Goal: Information Seeking & Learning: Learn about a topic

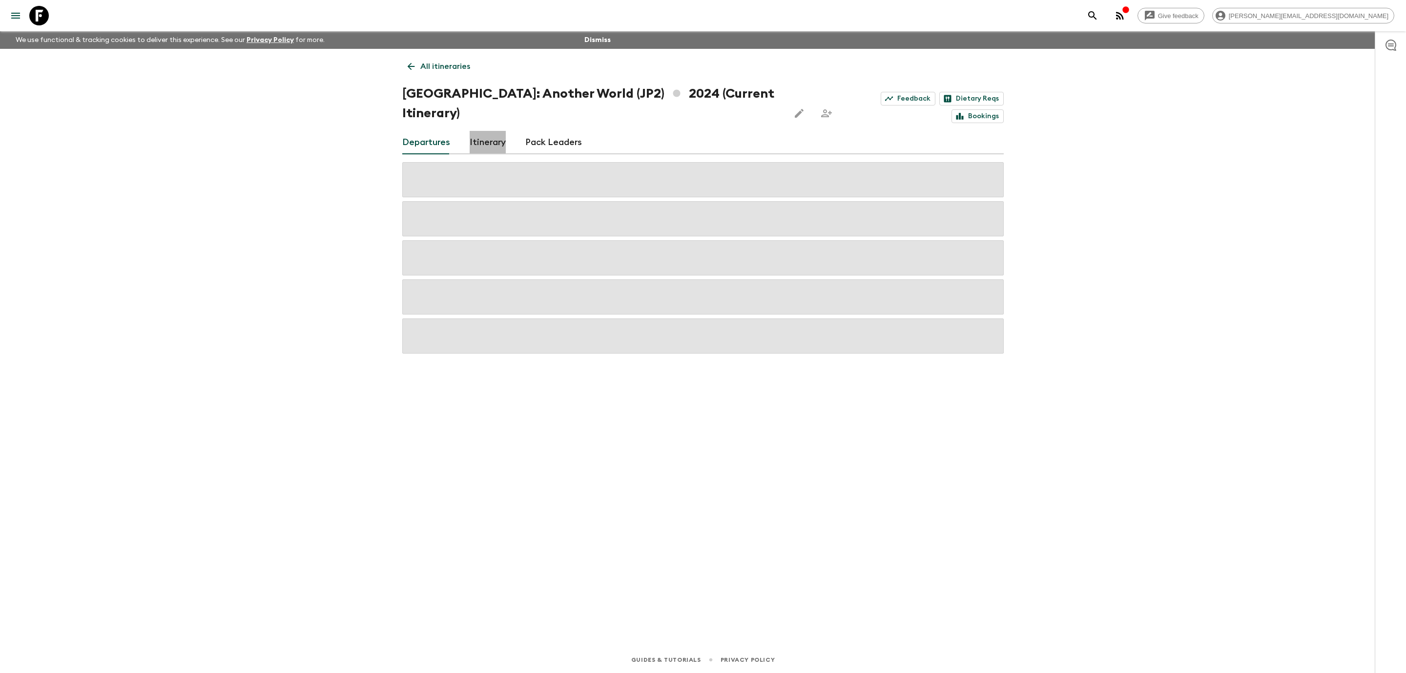
click at [489, 131] on link "Itinerary" at bounding box center [488, 142] width 36 height 23
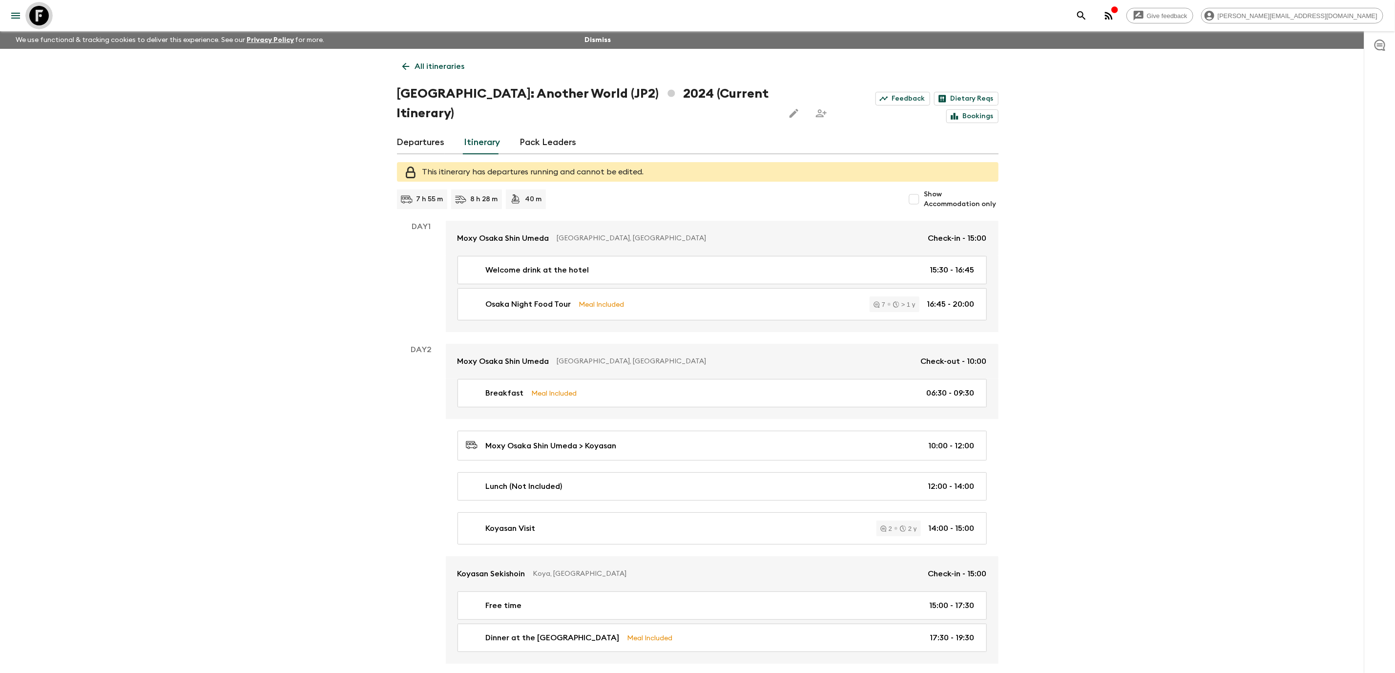
click at [42, 19] on icon at bounding box center [39, 16] width 20 height 20
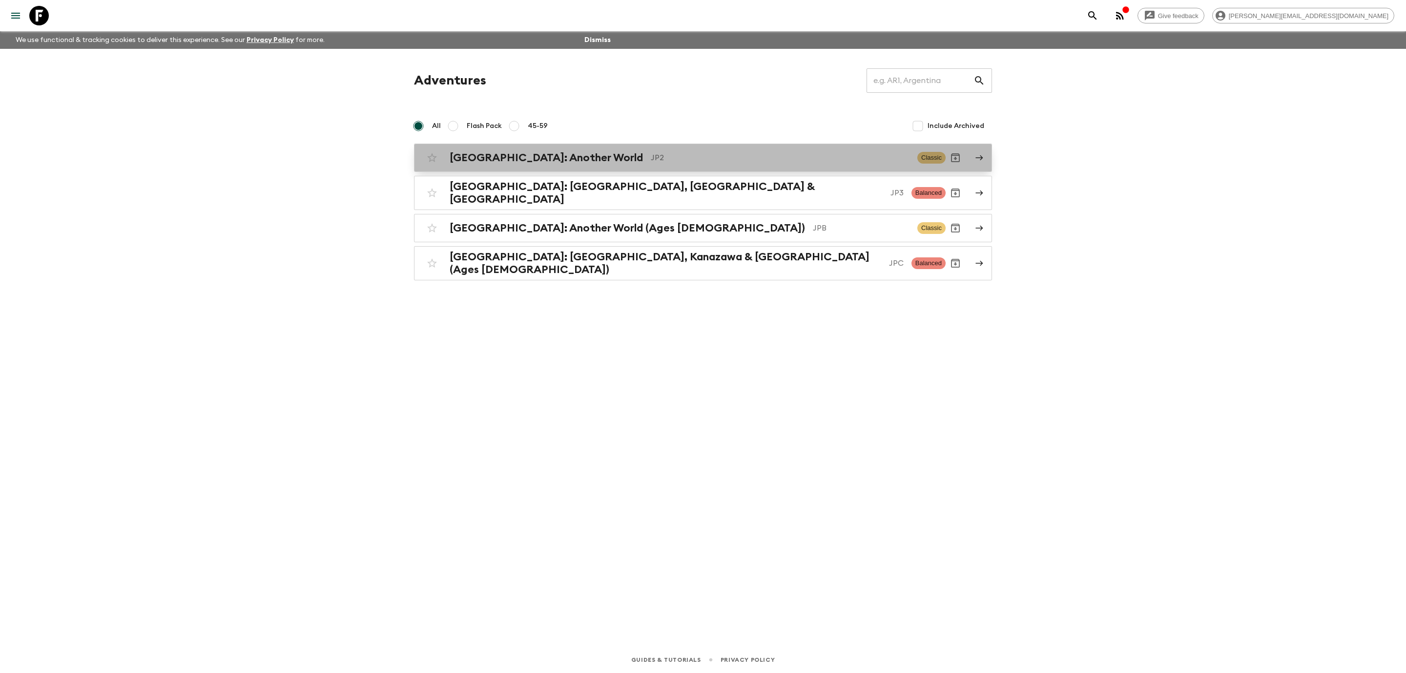
click at [651, 153] on p "JP2" at bounding box center [780, 158] width 259 height 12
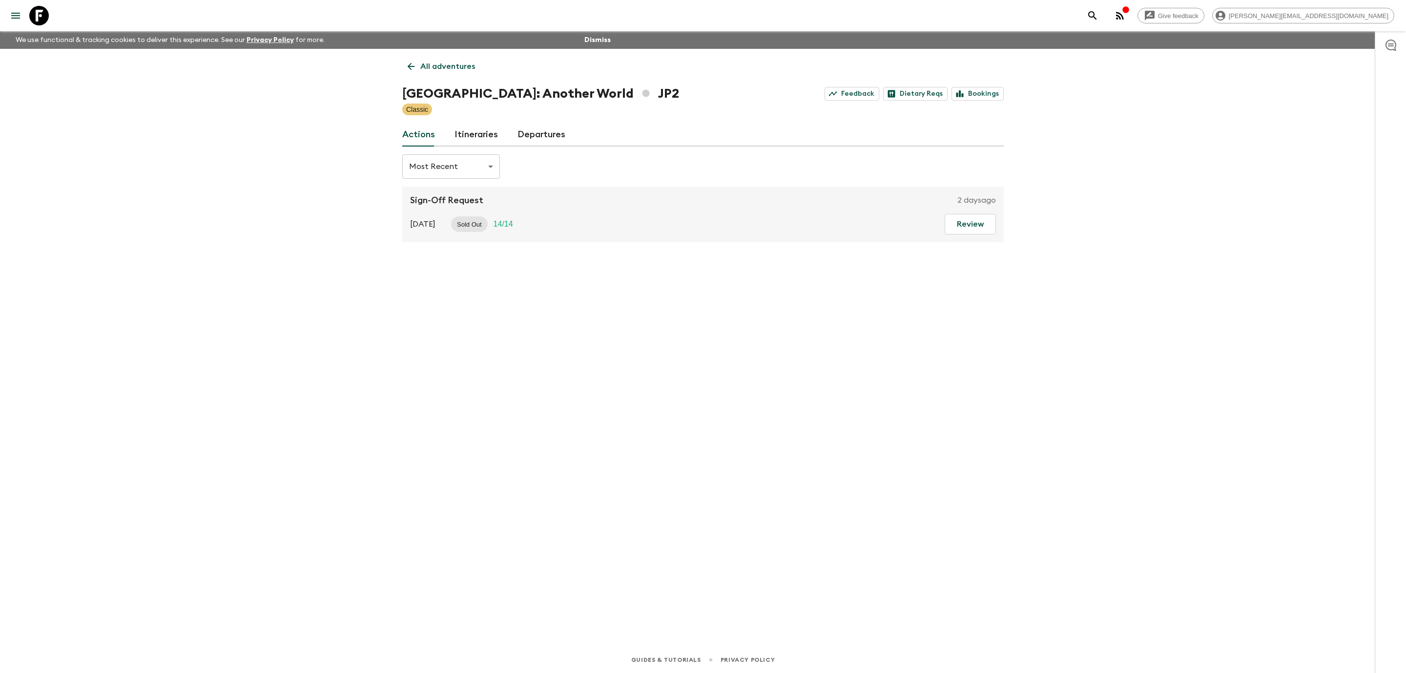
click at [488, 135] on link "Itineraries" at bounding box center [476, 134] width 43 height 23
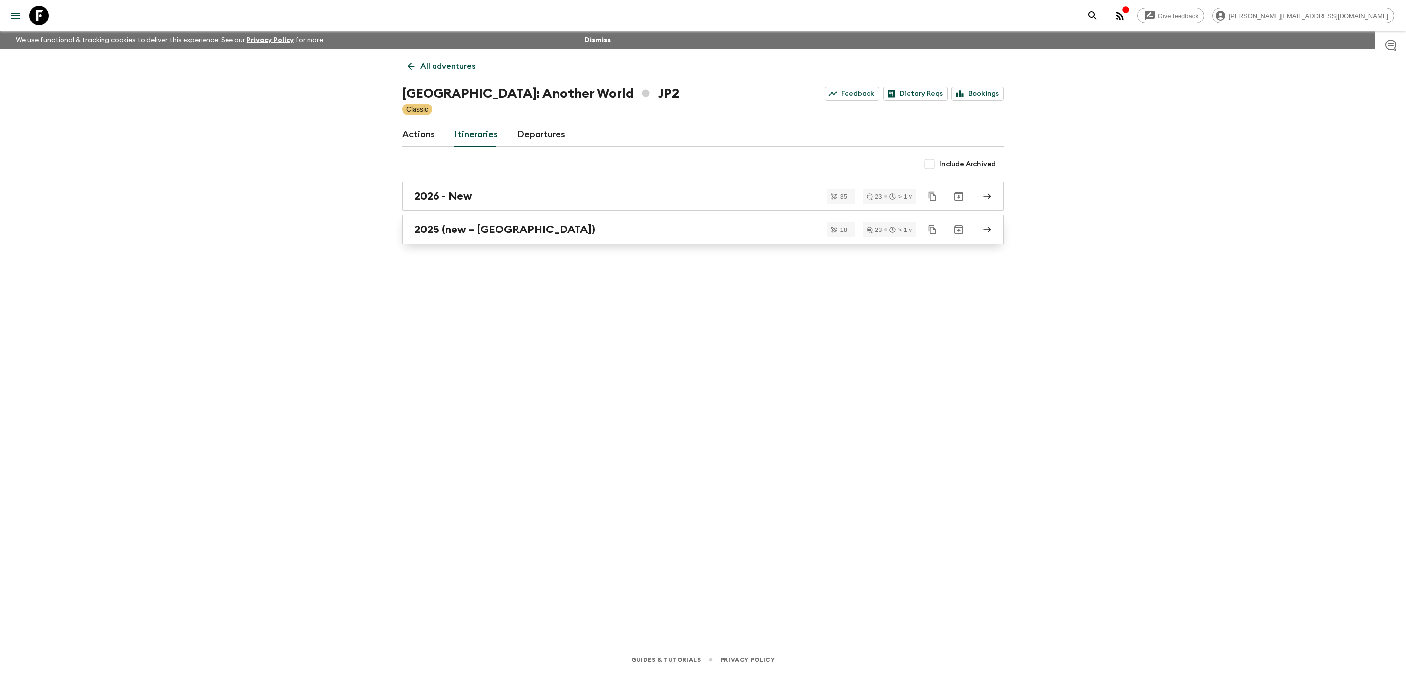
click at [532, 236] on link "2025 (new – [GEOGRAPHIC_DATA])" at bounding box center [703, 229] width 602 height 29
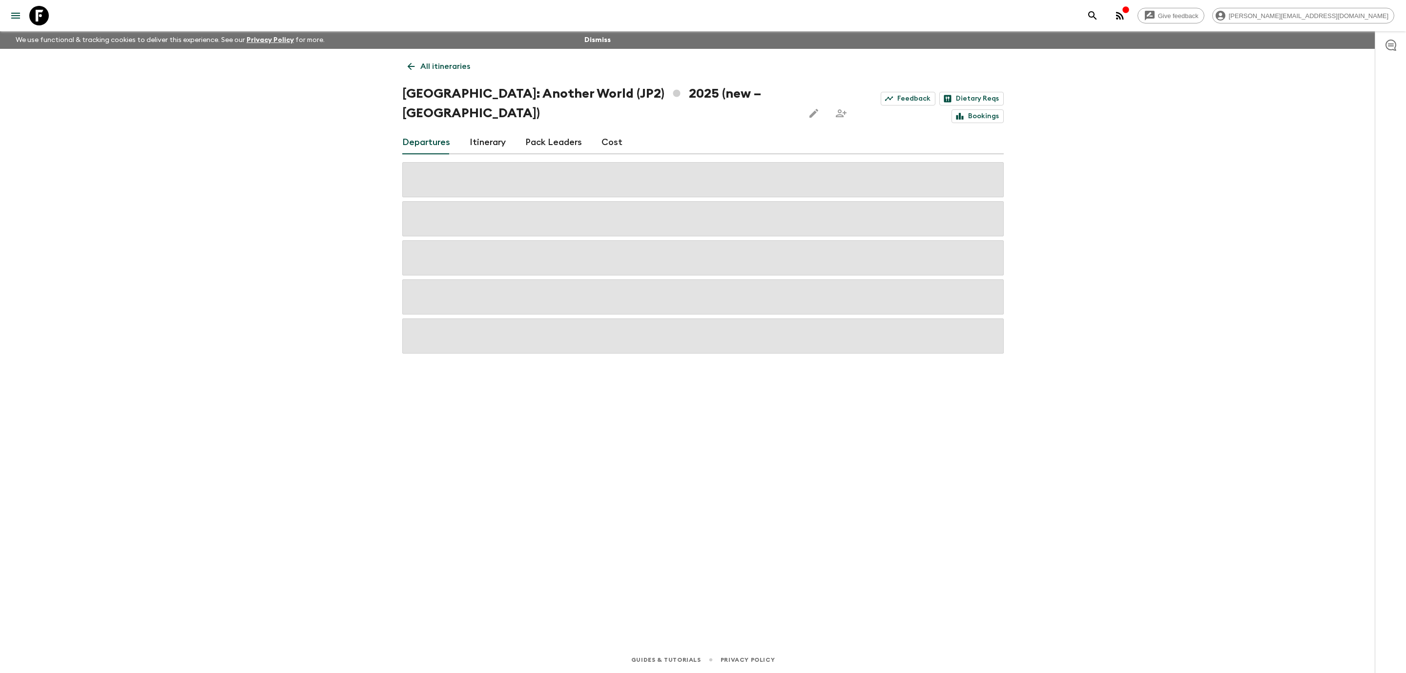
click at [611, 131] on link "Cost" at bounding box center [612, 142] width 21 height 23
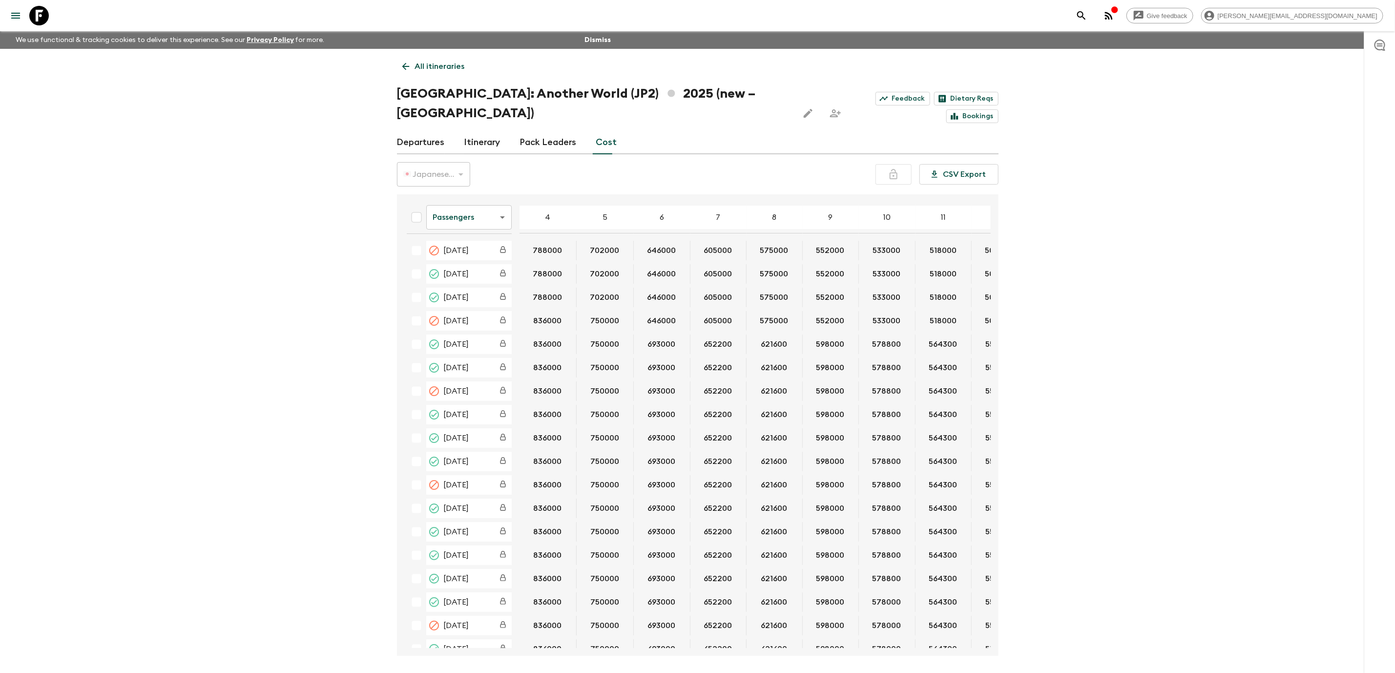
scroll to position [17, 0]
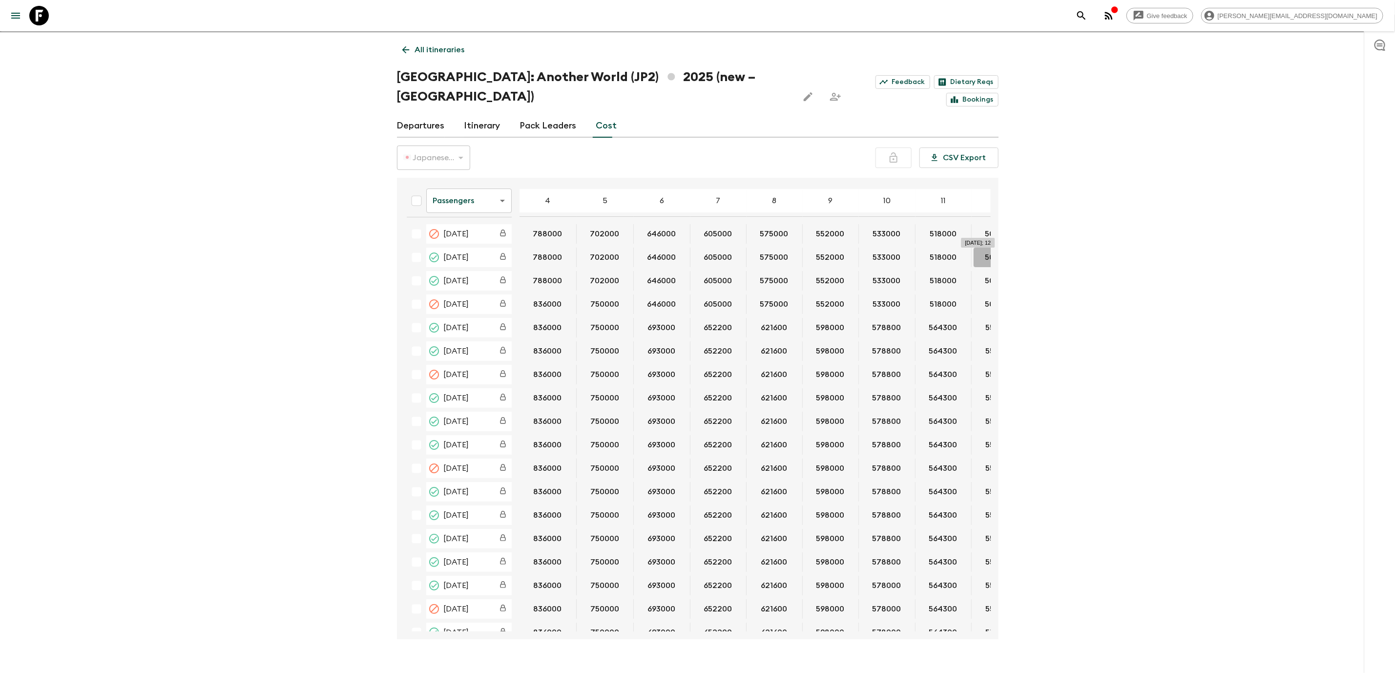
click at [985, 248] on button "504000" at bounding box center [1000, 258] width 53 height 20
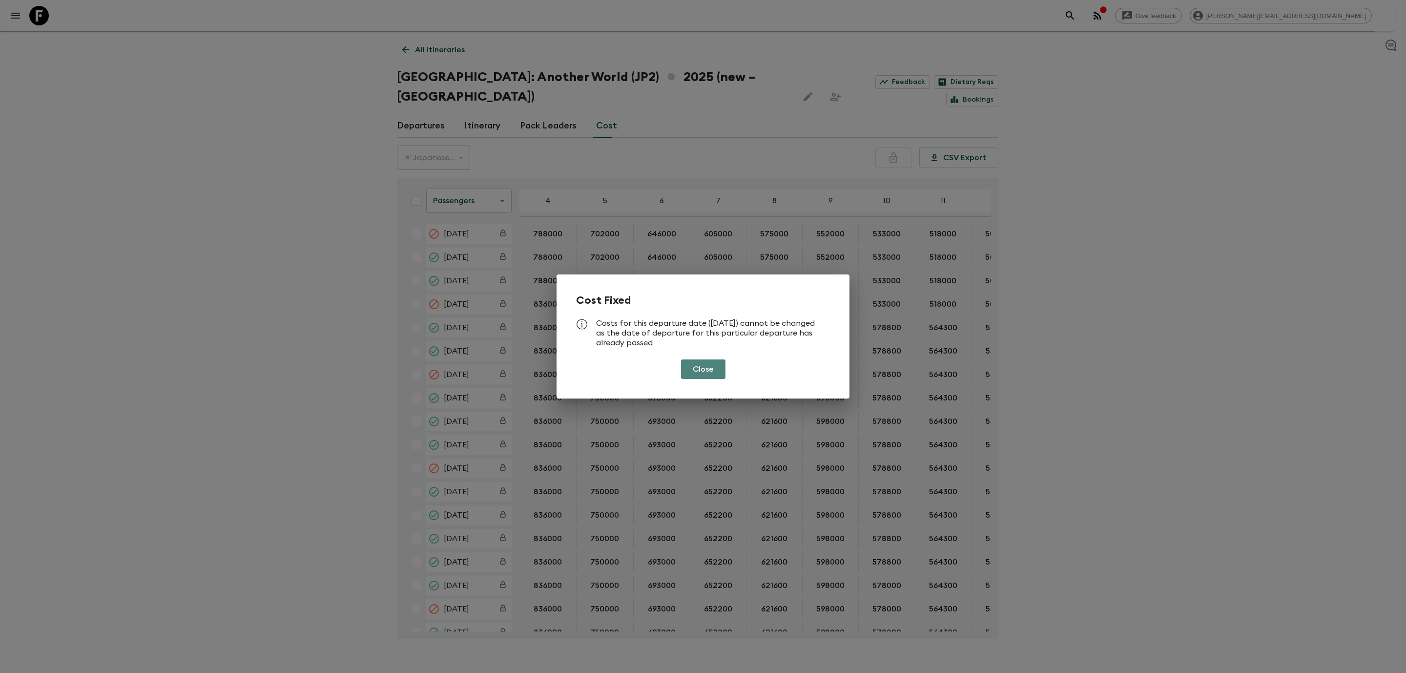
click at [717, 372] on button "Close" at bounding box center [703, 369] width 44 height 20
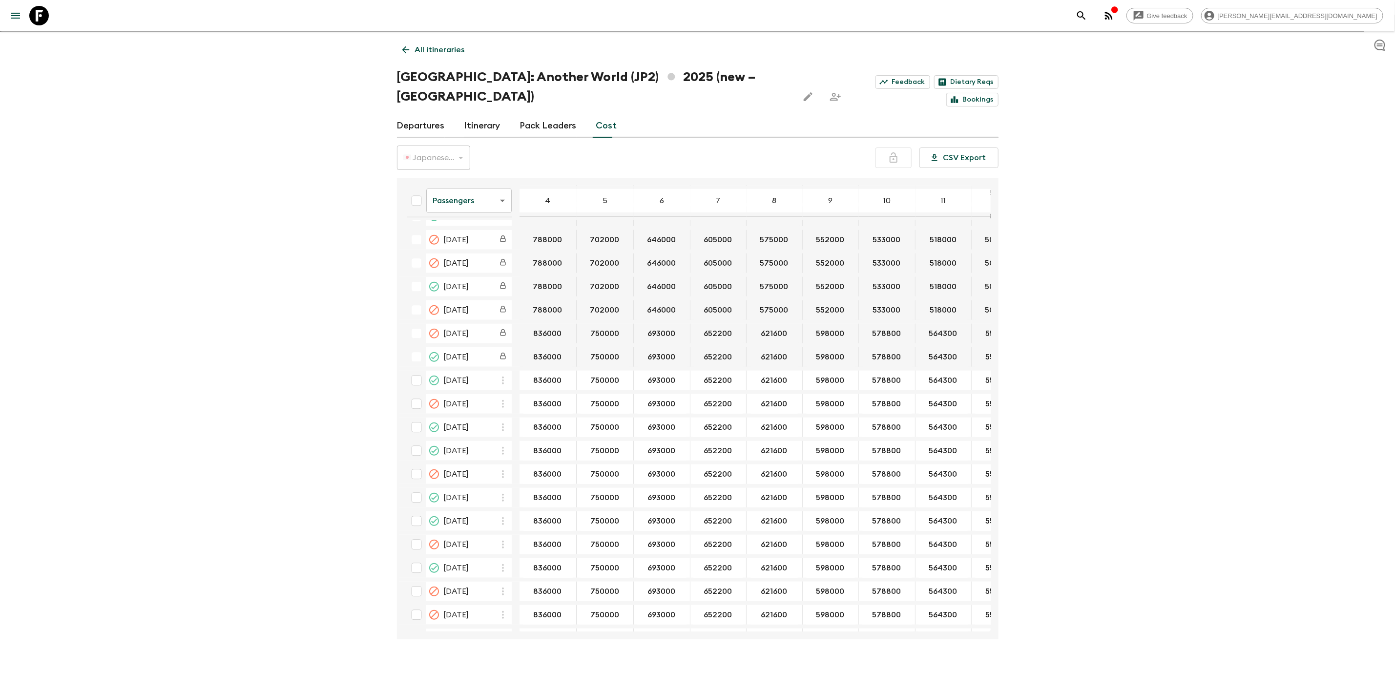
scroll to position [639, 0]
